Goal: Information Seeking & Learning: Check status

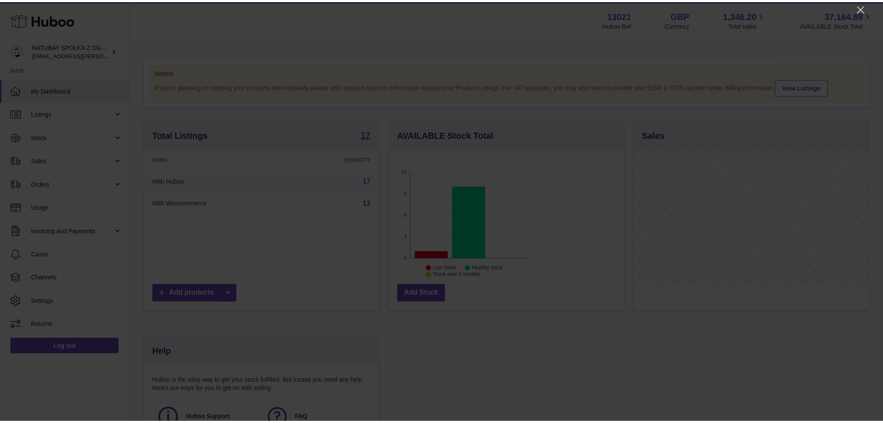
scroll to position [135, 237]
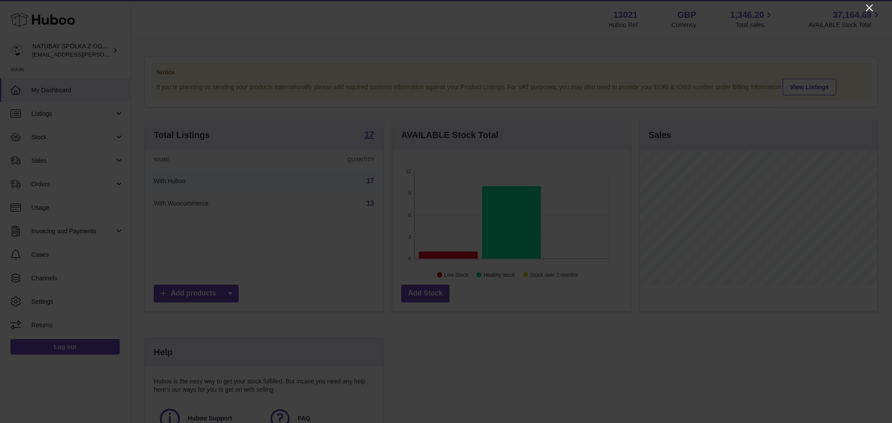
click at [662, 7] on icon "Close" at bounding box center [869, 7] width 7 height 7
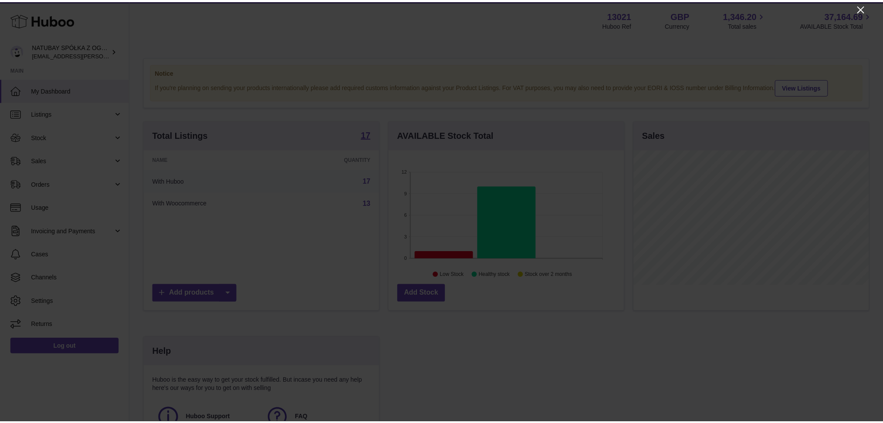
scroll to position [435489, 435391]
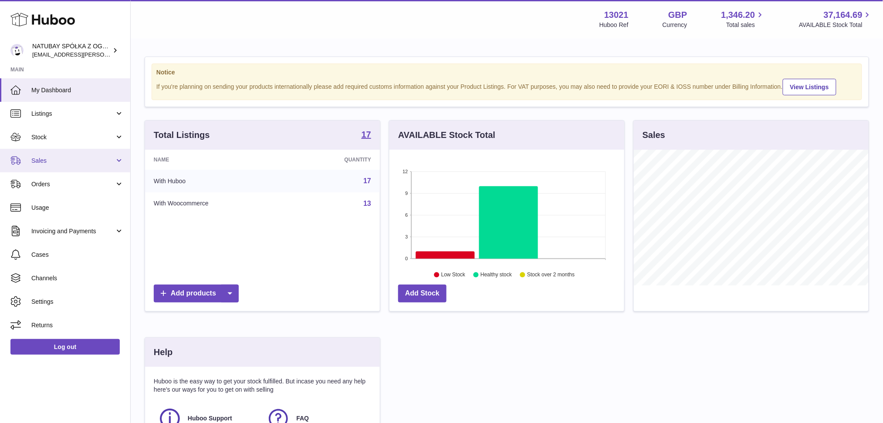
click at [49, 162] on span "Sales" at bounding box center [72, 161] width 83 height 8
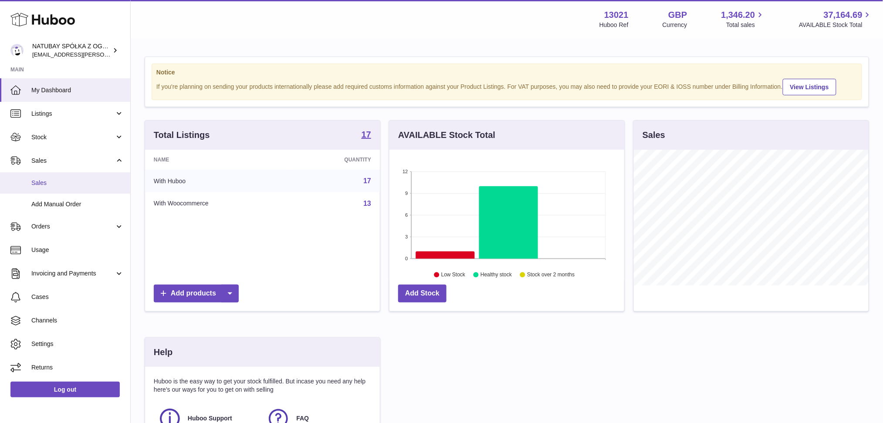
click at [50, 184] on span "Sales" at bounding box center [77, 183] width 92 height 8
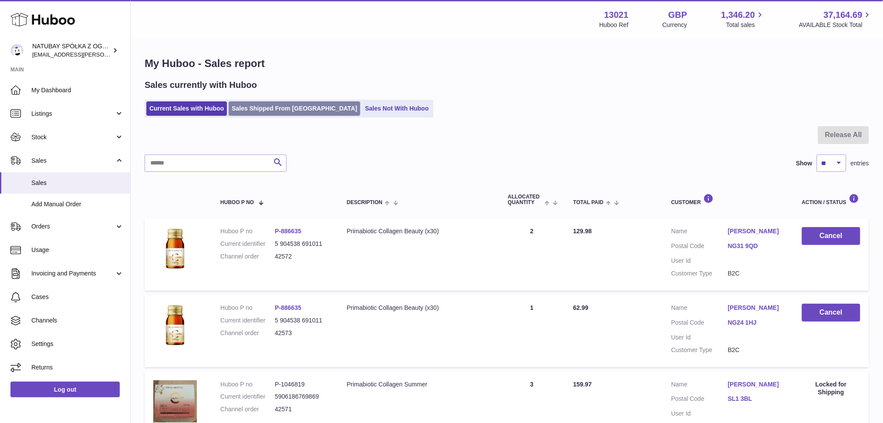
click at [279, 105] on link "Sales Shipped From [GEOGRAPHIC_DATA]" at bounding box center [295, 109] width 132 height 14
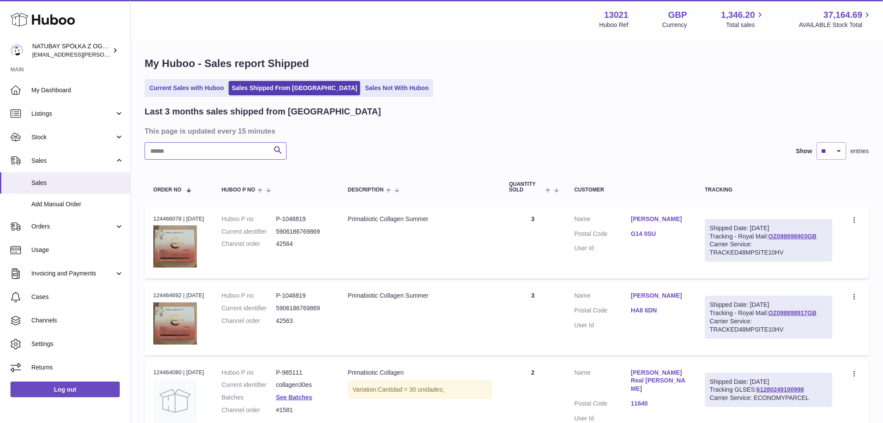
click at [226, 151] on input "text" at bounding box center [216, 150] width 142 height 17
paste input "**********"
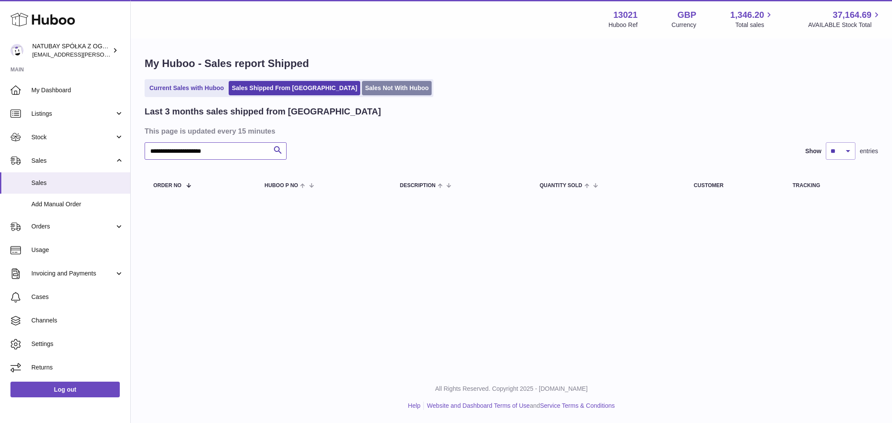
type input "**********"
click at [362, 86] on link "Sales Not With Huboo" at bounding box center [397, 88] width 70 height 14
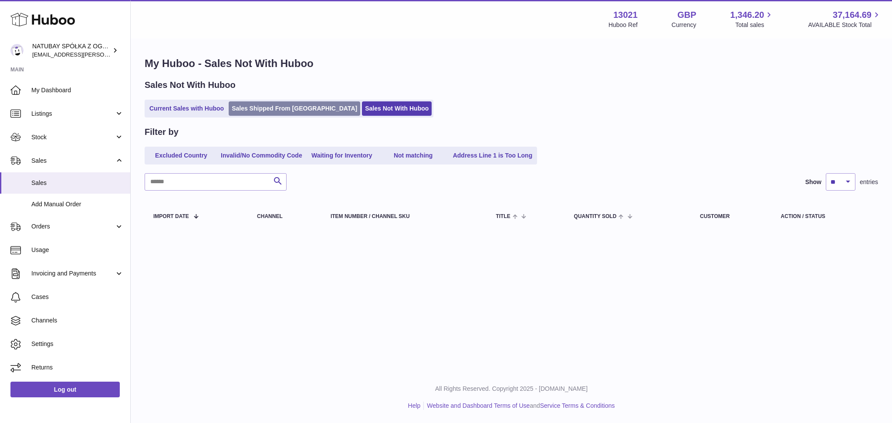
click at [289, 113] on link "Sales Shipped From [GEOGRAPHIC_DATA]" at bounding box center [295, 109] width 132 height 14
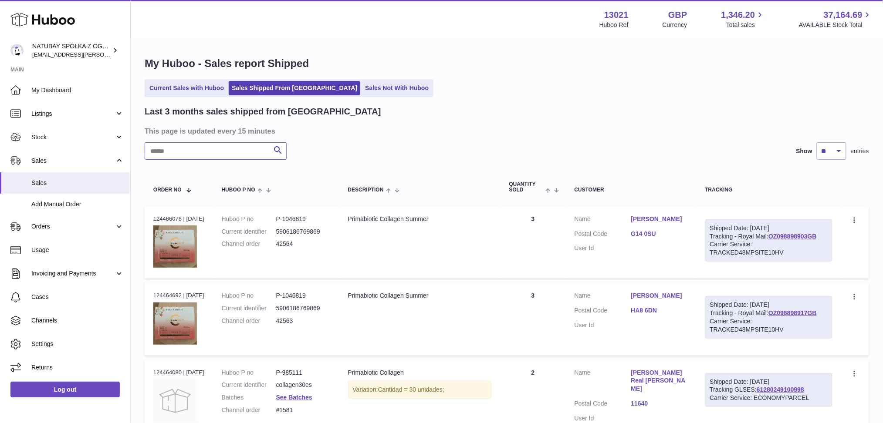
click at [185, 155] on input "text" at bounding box center [216, 150] width 142 height 17
click at [185, 155] on input "*" at bounding box center [216, 150] width 142 height 17
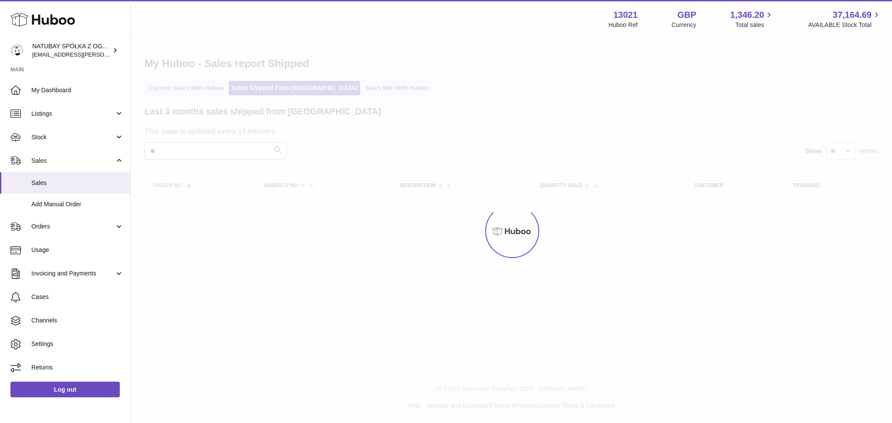
type input "*"
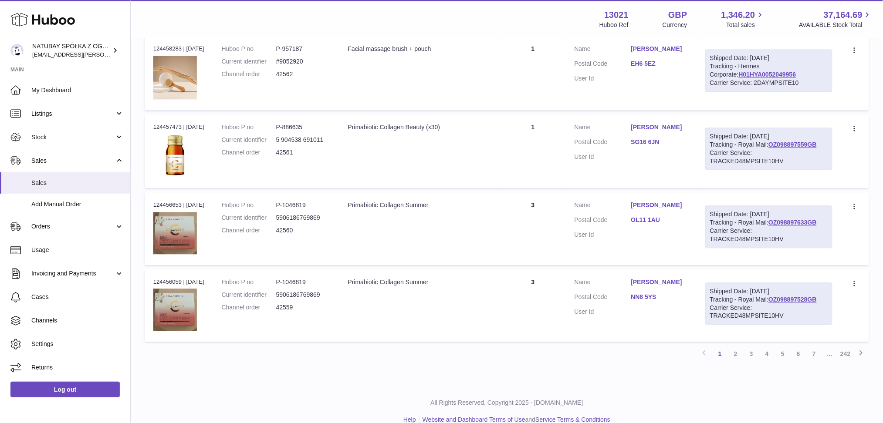
scroll to position [643, 0]
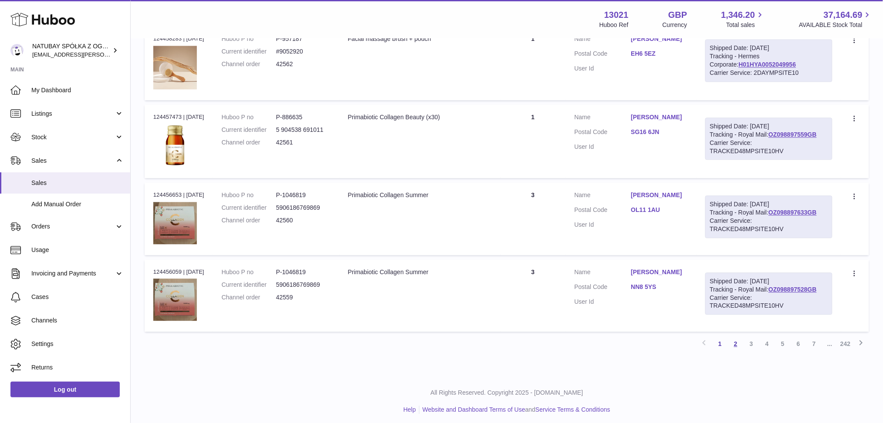
click at [739, 341] on link "2" at bounding box center [736, 344] width 16 height 16
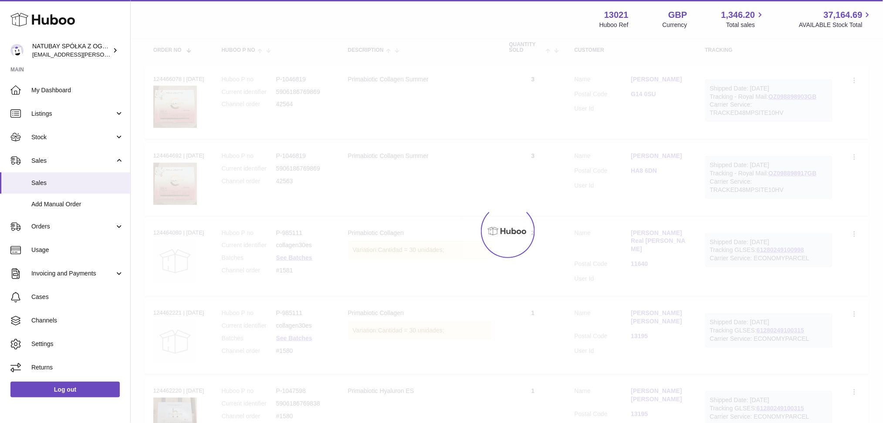
scroll to position [39, 0]
